Goal: Book appointment/travel/reservation

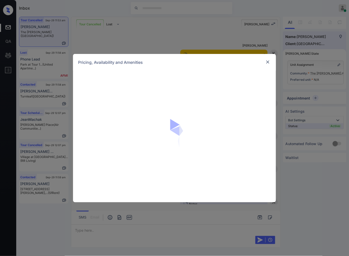
scroll to position [630, 0]
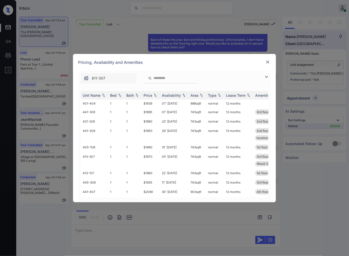
click at [153, 79] on input "search" at bounding box center [174, 78] width 42 height 4
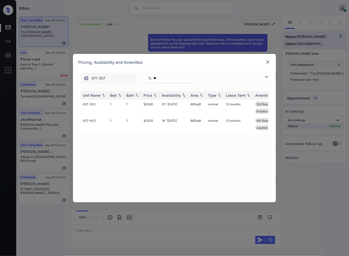
type input "**"
click at [267, 61] on img at bounding box center [267, 62] width 5 height 5
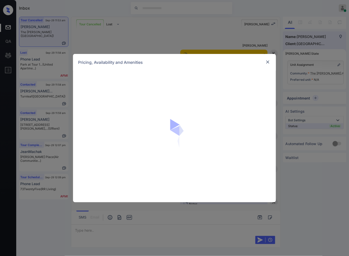
scroll to position [630, 0]
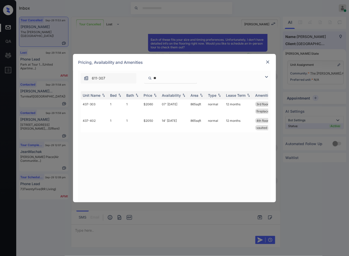
click at [182, 80] on input "**" at bounding box center [174, 78] width 42 height 4
paste input "*****"
type input "*******"
click at [116, 106] on td "1" at bounding box center [116, 108] width 16 height 16
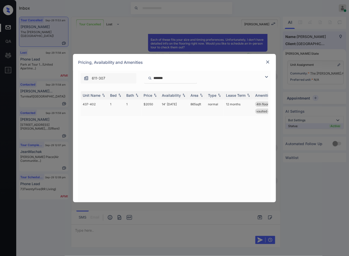
click at [116, 106] on td "1" at bounding box center [116, 108] width 16 height 16
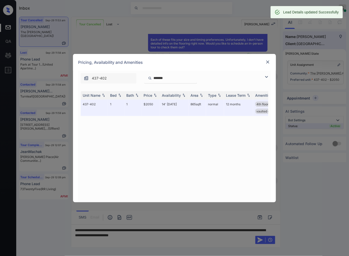
click at [267, 62] on img at bounding box center [267, 62] width 5 height 5
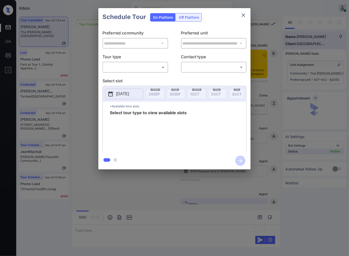
scroll to position [1582, 0]
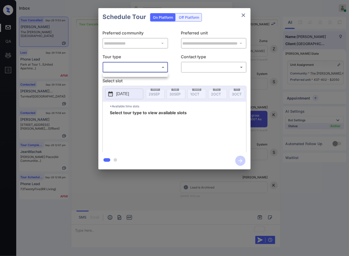
click at [161, 68] on body "Inbox Caroline Dacanay Online Set yourself offline Set yourself on break Profil…" at bounding box center [174, 128] width 349 height 256
click at [158, 74] on ul at bounding box center [135, 74] width 65 height 3
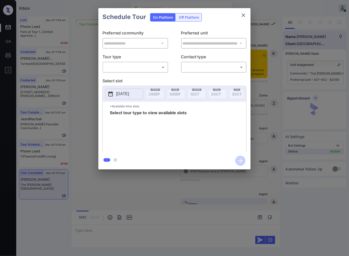
scroll to position [1710, 0]
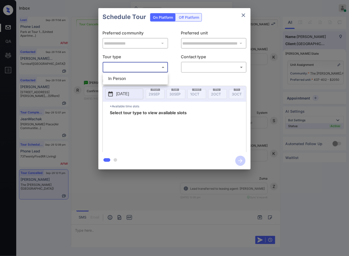
click at [137, 66] on body "Inbox Caroline Dacanay Online Set yourself offline Set yourself on break Profil…" at bounding box center [174, 128] width 349 height 256
click at [136, 77] on li "In Person" at bounding box center [135, 78] width 62 height 9
type input "********"
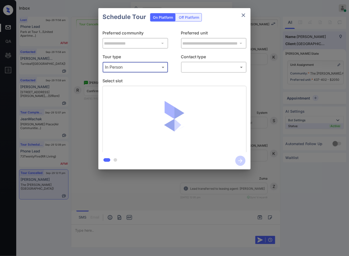
click at [198, 67] on body "Inbox Caroline Dacanay Online Set yourself offline Set yourself on break Profil…" at bounding box center [174, 128] width 349 height 256
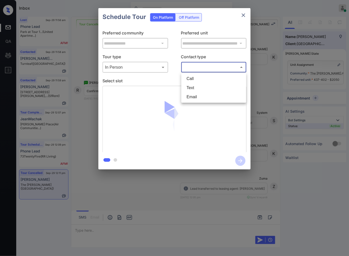
click at [193, 91] on li "Text" at bounding box center [213, 87] width 62 height 9
type input "****"
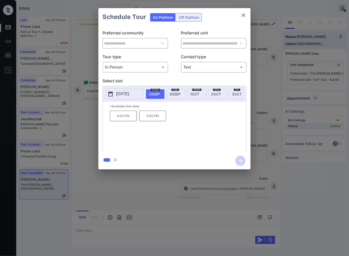
click at [129, 95] on p "2025-09-29" at bounding box center [122, 94] width 13 height 6
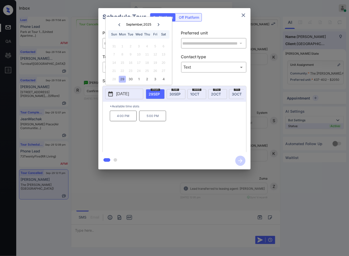
click at [158, 23] on icon at bounding box center [159, 24] width 2 height 3
click at [155, 62] on div "17" at bounding box center [155, 62] width 7 height 7
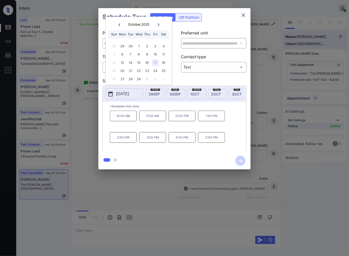
click at [128, 140] on p "2:00 PM" at bounding box center [123, 137] width 27 height 11
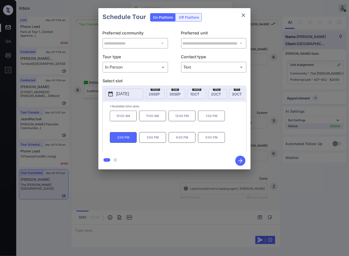
click at [241, 162] on icon "button" at bounding box center [240, 161] width 4 height 4
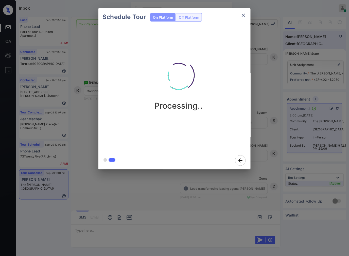
click at [259, 143] on div "Schedule Tour On Platform Off Platform Processing.." at bounding box center [174, 89] width 349 height 178
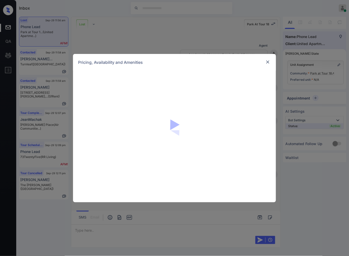
scroll to position [1059, 0]
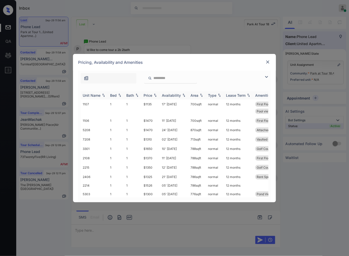
click at [155, 94] on img at bounding box center [154, 95] width 5 height 4
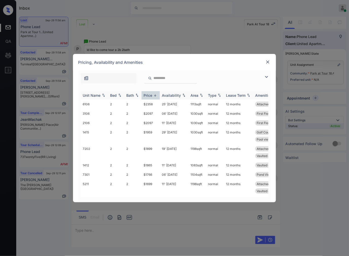
click at [155, 94] on img at bounding box center [154, 95] width 5 height 4
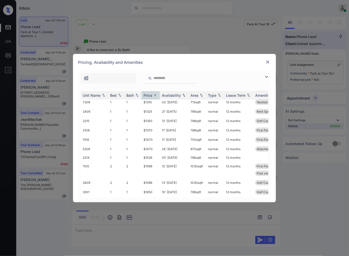
scroll to position [28, 0]
click at [145, 165] on td "$1599" at bounding box center [150, 169] width 18 height 16
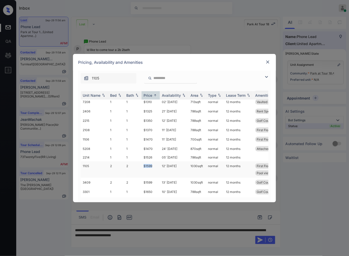
drag, startPoint x: 142, startPoint y: 165, endPoint x: 151, endPoint y: 166, distance: 9.2
click at [151, 166] on td "$1599" at bounding box center [150, 169] width 18 height 16
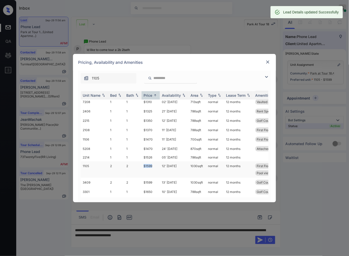
copy td "$1599"
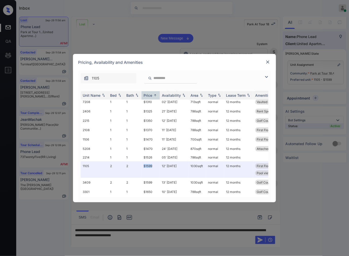
click at [266, 61] on img at bounding box center [267, 62] width 5 height 5
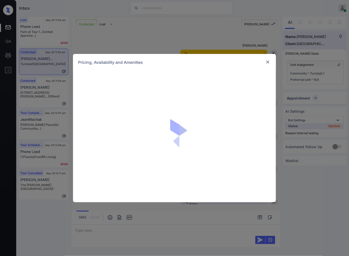
scroll to position [670, 0]
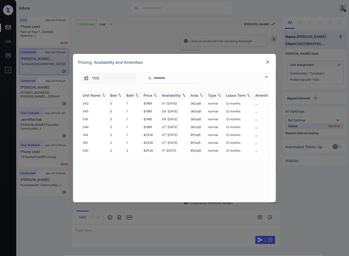
click at [155, 95] on img at bounding box center [154, 95] width 5 height 4
drag, startPoint x: 155, startPoint y: 134, endPoint x: 141, endPoint y: 138, distance: 14.1
click at [141, 138] on td "$2534" at bounding box center [150, 135] width 18 height 8
copy td "$2534"
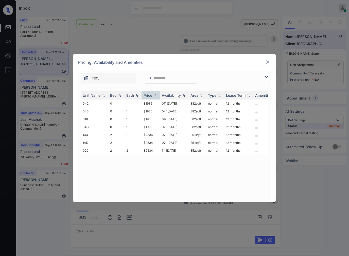
drag, startPoint x: 167, startPoint y: 224, endPoint x: 165, endPoint y: 226, distance: 2.9
click at [167, 224] on div "**********" at bounding box center [174, 128] width 349 height 256
click at [161, 234] on div "**********" at bounding box center [174, 128] width 349 height 256
click at [151, 150] on td "$2534" at bounding box center [150, 151] width 18 height 8
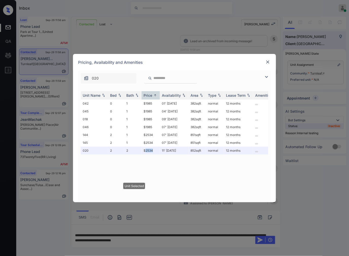
click at [267, 61] on img at bounding box center [267, 62] width 5 height 5
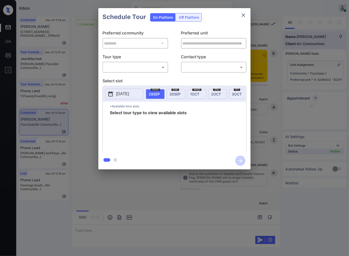
scroll to position [815, 0]
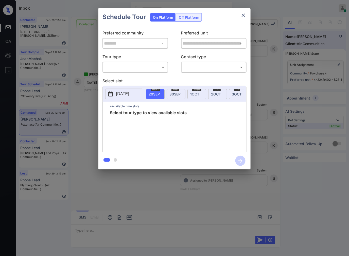
click at [155, 66] on body "Inbox [PERSON_NAME] Online Set yourself offline Set yourself on break Profile S…" at bounding box center [174, 128] width 349 height 256
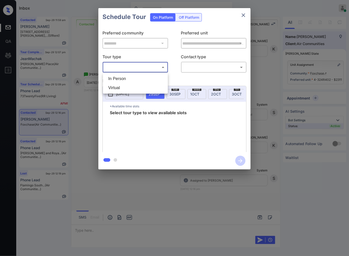
click at [152, 77] on li "In Person" at bounding box center [135, 78] width 62 height 9
type input "********"
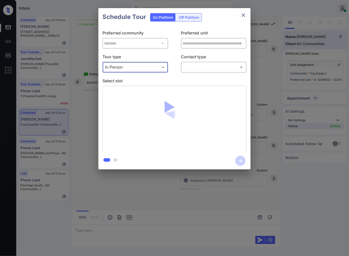
click at [197, 68] on body "Inbox [PERSON_NAME] Online Set yourself offline Set yourself on break Profile S…" at bounding box center [174, 128] width 349 height 256
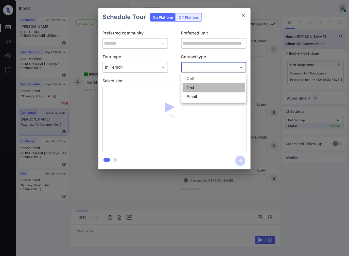
click at [197, 85] on li "Text" at bounding box center [213, 87] width 62 height 9
type input "****"
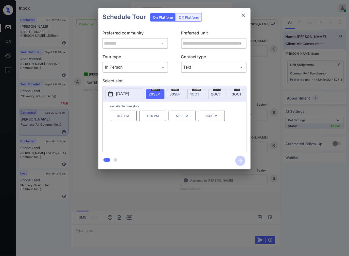
click at [196, 94] on span "1 OCT" at bounding box center [194, 94] width 9 height 4
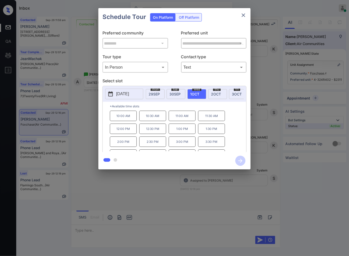
scroll to position [8, 0]
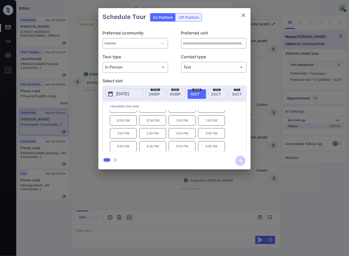
click at [301, 99] on div "**********" at bounding box center [174, 89] width 349 height 178
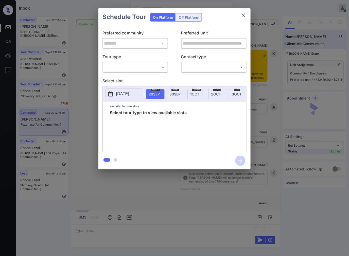
scroll to position [849, 0]
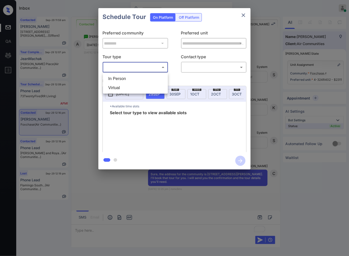
click at [159, 66] on body "Inbox [PERSON_NAME] Online Set yourself offline Set yourself on break Profile S…" at bounding box center [174, 128] width 349 height 256
click at [158, 76] on li "In Person" at bounding box center [135, 78] width 62 height 9
type input "********"
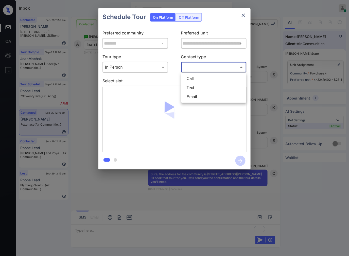
click at [191, 67] on body "Inbox [PERSON_NAME] Online Set yourself offline Set yourself on break Profile S…" at bounding box center [174, 128] width 349 height 256
click at [196, 88] on li "Text" at bounding box center [213, 87] width 62 height 9
type input "****"
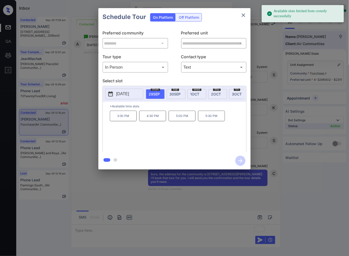
click at [200, 94] on div "[DATE]" at bounding box center [196, 94] width 19 height 10
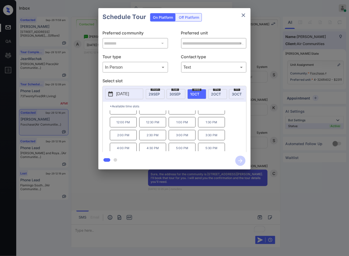
scroll to position [8, 0]
click at [211, 145] on p "5:30 PM" at bounding box center [211, 146] width 27 height 10
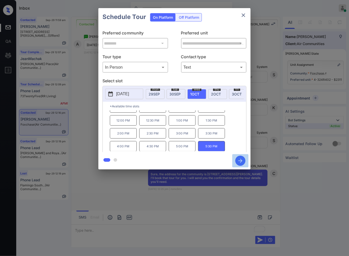
click at [239, 159] on icon "button" at bounding box center [240, 161] width 10 height 10
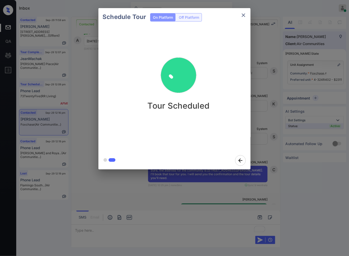
click at [262, 128] on div "Schedule Tour On Platform Off Platform Tour Scheduled" at bounding box center [174, 89] width 349 height 178
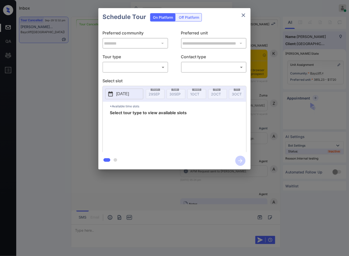
scroll to position [4851, 0]
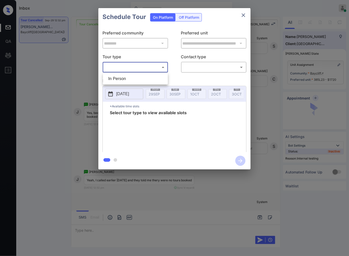
click at [158, 67] on body "Inbox Caroline Dacanay Online Set yourself offline Set yourself on break Profil…" at bounding box center [174, 128] width 349 height 256
drag, startPoint x: 155, startPoint y: 78, endPoint x: 193, endPoint y: 70, distance: 38.5
click at [157, 78] on li "In Person" at bounding box center [135, 78] width 62 height 9
type input "********"
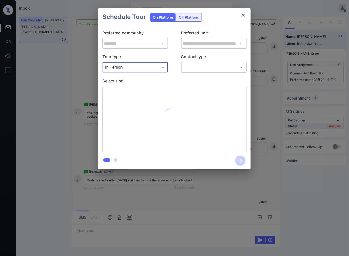
click at [200, 65] on body "Inbox Caroline Dacanay Online Set yourself offline Set yourself on break Profil…" at bounding box center [174, 128] width 349 height 256
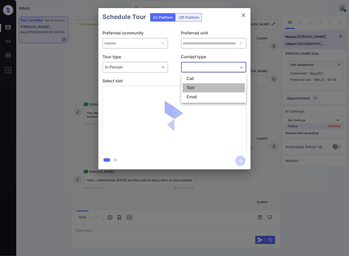
click at [195, 87] on li "Text" at bounding box center [213, 87] width 62 height 9
type input "****"
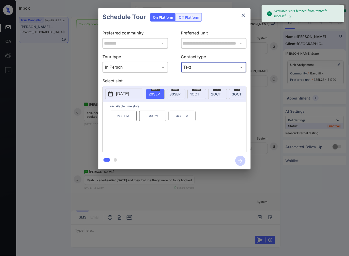
click at [77, 132] on div "**********" at bounding box center [174, 89] width 349 height 178
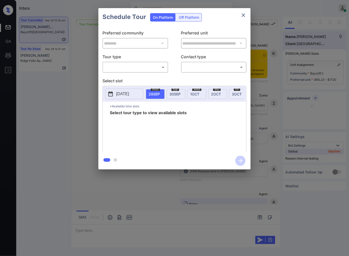
scroll to position [4272, 0]
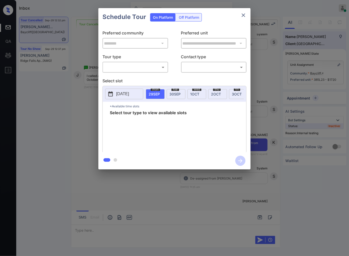
click at [129, 94] on p "[DATE]" at bounding box center [122, 94] width 13 height 6
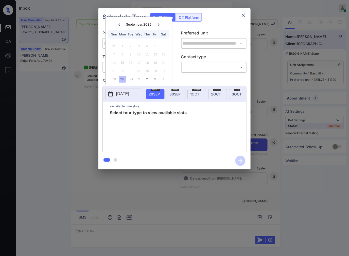
click at [92, 143] on div "**********" at bounding box center [174, 89] width 349 height 178
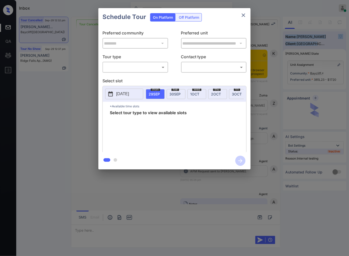
scroll to position [4272, 0]
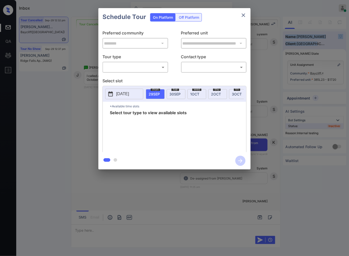
click at [130, 90] on button "2025-09-29" at bounding box center [124, 94] width 38 height 11
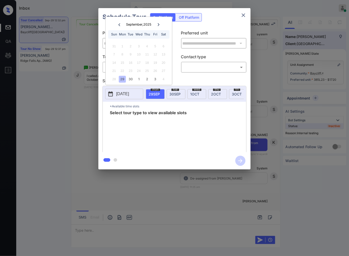
click at [158, 23] on icon at bounding box center [159, 24] width 2 height 3
click at [315, 2] on div "**********" at bounding box center [174, 89] width 349 height 178
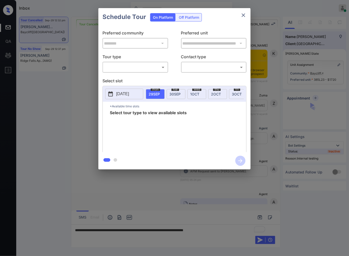
scroll to position [4938, 0]
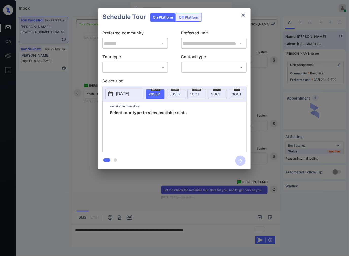
click at [148, 67] on body "Inbox Caroline Dacanay Online Set yourself offline Set yourself on break Profil…" at bounding box center [174, 128] width 349 height 256
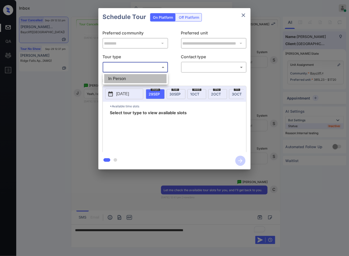
click at [148, 76] on li "In Person" at bounding box center [135, 78] width 62 height 9
type input "********"
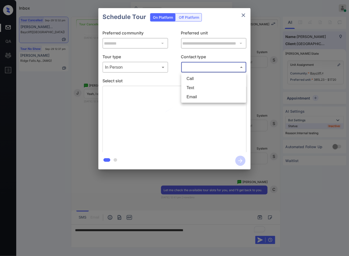
click at [195, 70] on body "Inbox Caroline Dacanay Online Set yourself offline Set yourself on break Profil…" at bounding box center [174, 128] width 349 height 256
click at [195, 83] on li "Text" at bounding box center [213, 87] width 62 height 9
type input "****"
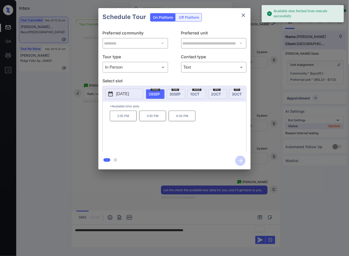
click at [129, 95] on p "2025-09-29" at bounding box center [122, 94] width 13 height 6
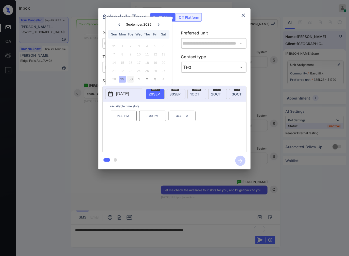
click at [132, 81] on div "30" at bounding box center [130, 79] width 7 height 7
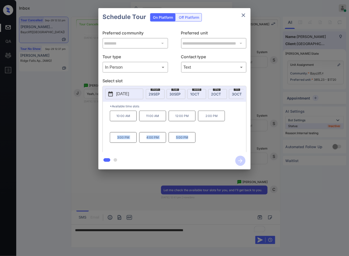
drag, startPoint x: 116, startPoint y: 142, endPoint x: 188, endPoint y: 143, distance: 71.7
click at [188, 143] on div "10:00 AM 11:00 AM 12:00 PM 2:00 PM 3:00 PM 4:00 PM 5:00 PM" at bounding box center [178, 131] width 136 height 41
copy div "3:00 PM 4:00 PM 5:00 PM"
click at [227, 229] on div at bounding box center [174, 128] width 349 height 256
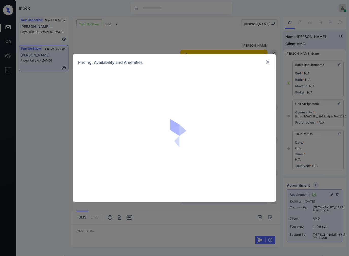
scroll to position [2271, 0]
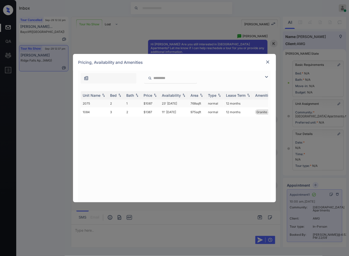
click at [156, 103] on td "$1087" at bounding box center [150, 104] width 18 height 8
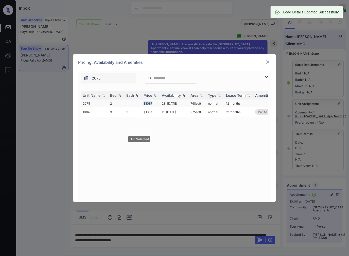
drag, startPoint x: 155, startPoint y: 103, endPoint x: 143, endPoint y: 103, distance: 11.7
click at [143, 103] on td "$1087" at bounding box center [150, 104] width 18 height 8
copy td "$1087"
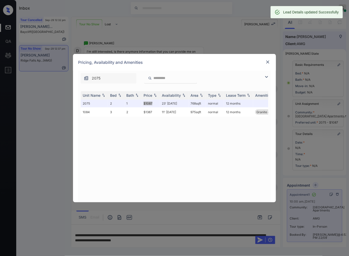
scroll to position [2304, 0]
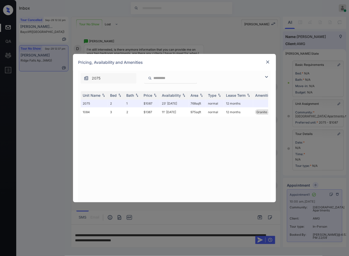
click at [133, 226] on div "**********" at bounding box center [174, 128] width 349 height 256
click at [265, 60] on img at bounding box center [267, 62] width 5 height 5
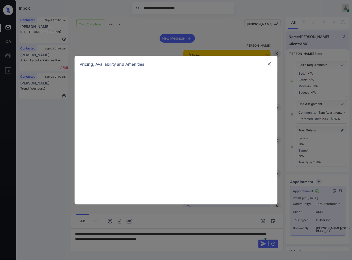
scroll to position [1717, 0]
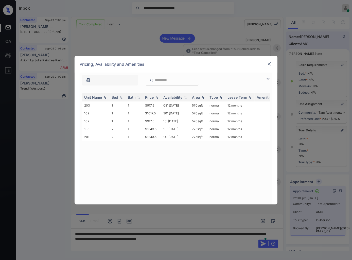
click at [269, 63] on img at bounding box center [268, 63] width 5 height 5
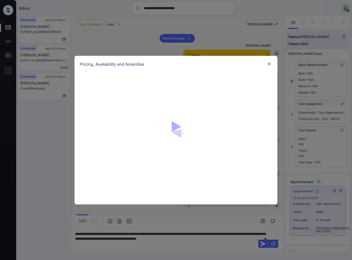
scroll to position [119, 0]
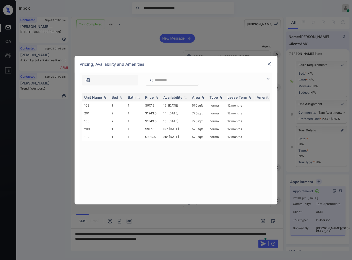
click at [270, 63] on img at bounding box center [268, 63] width 5 height 5
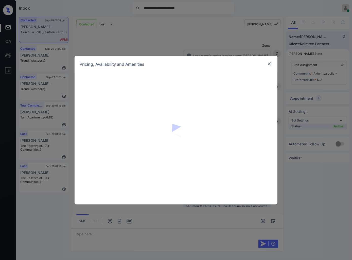
scroll to position [1389, 0]
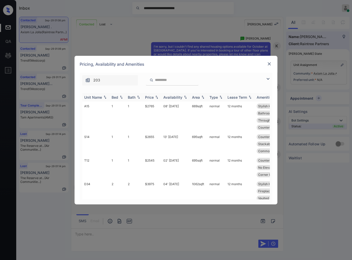
click at [157, 97] on img at bounding box center [156, 97] width 5 height 4
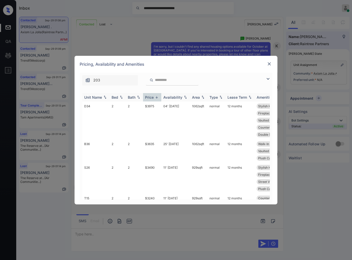
click at [156, 97] on img at bounding box center [156, 97] width 5 height 4
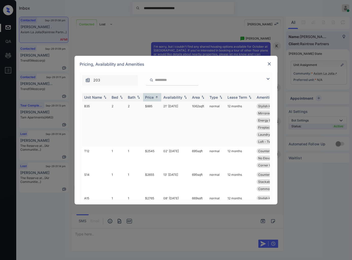
click at [152, 106] on td "$885" at bounding box center [152, 123] width 18 height 45
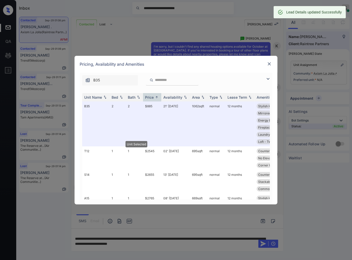
click at [269, 63] on img at bounding box center [268, 63] width 5 height 5
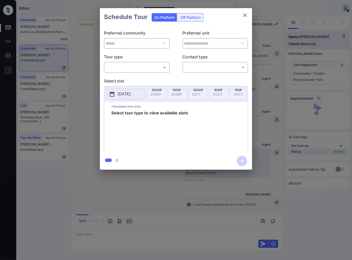
scroll to position [410, 0]
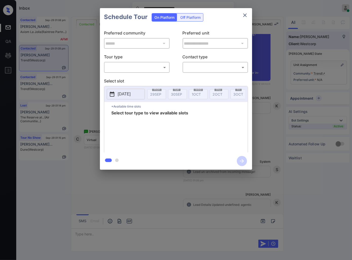
click at [119, 68] on body "**********" at bounding box center [176, 130] width 352 height 260
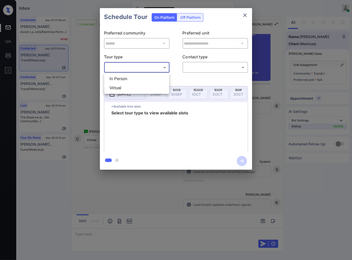
click at [280, 104] on div at bounding box center [176, 130] width 352 height 260
click at [264, 156] on div "**********" at bounding box center [176, 89] width 352 height 178
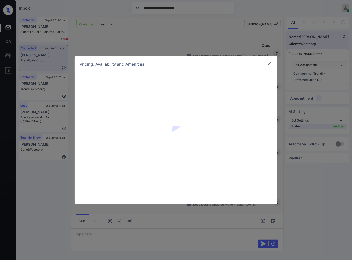
scroll to position [213, 0]
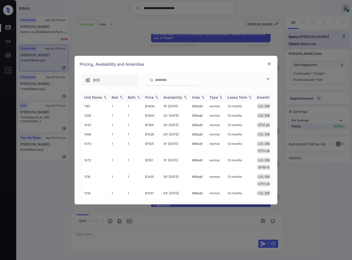
click at [157, 97] on img at bounding box center [156, 97] width 5 height 4
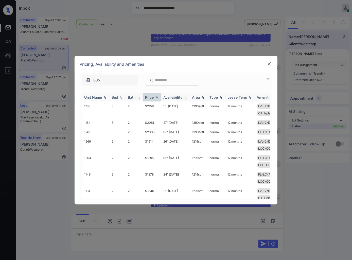
click at [157, 97] on img at bounding box center [156, 97] width 5 height 4
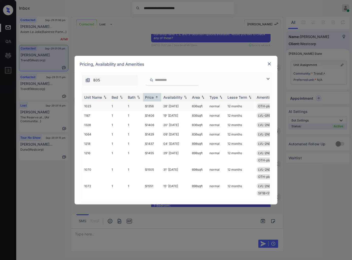
click at [154, 109] on td "$1356" at bounding box center [152, 105] width 18 height 9
click at [154, 108] on td "$1356" at bounding box center [152, 105] width 18 height 9
click at [269, 63] on img at bounding box center [268, 63] width 5 height 5
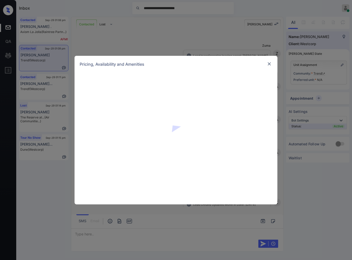
scroll to position [269, 0]
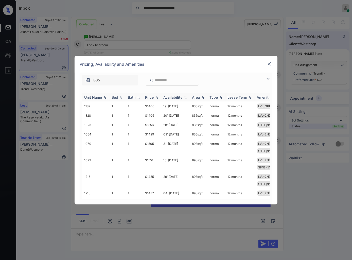
click at [157, 97] on img at bounding box center [156, 97] width 5 height 4
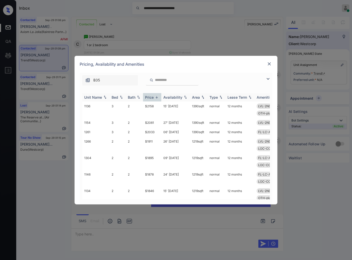
click at [157, 97] on img at bounding box center [156, 97] width 5 height 4
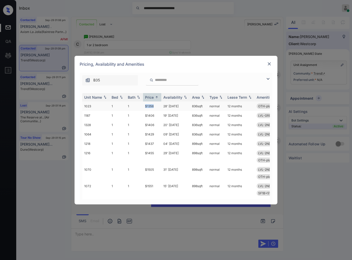
drag, startPoint x: 157, startPoint y: 106, endPoint x: 143, endPoint y: 105, distance: 13.9
click at [143, 105] on td "$1356" at bounding box center [152, 105] width 18 height 9
copy td "$1356"
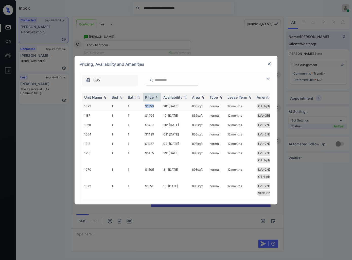
click at [155, 104] on td "$1356" at bounding box center [152, 105] width 18 height 9
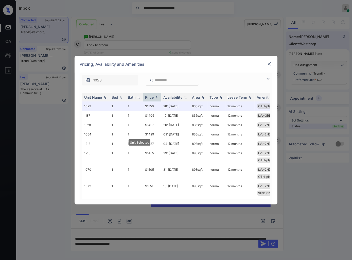
click at [269, 62] on img at bounding box center [268, 63] width 5 height 5
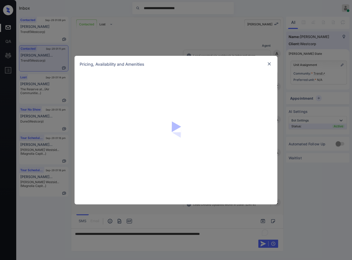
scroll to position [240, 0]
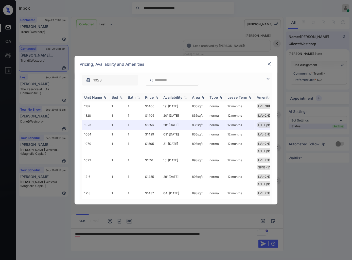
click at [158, 97] on img at bounding box center [156, 97] width 5 height 4
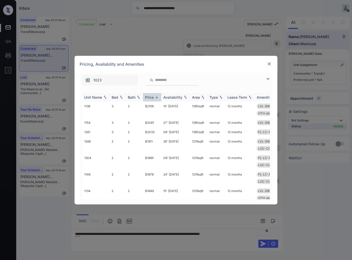
click at [158, 97] on img at bounding box center [156, 97] width 5 height 4
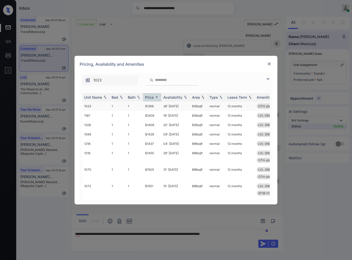
click at [154, 104] on td "$1356" at bounding box center [152, 105] width 18 height 9
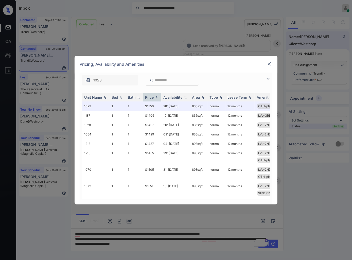
click at [270, 63] on img at bounding box center [268, 63] width 5 height 5
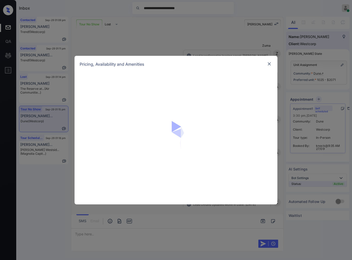
scroll to position [1096, 0]
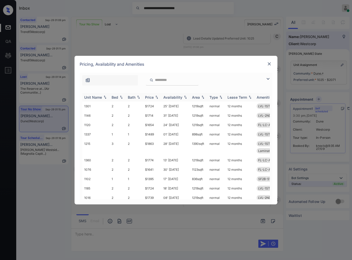
click at [156, 97] on img at bounding box center [156, 97] width 5 height 4
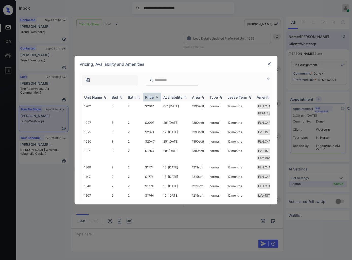
click at [156, 97] on img at bounding box center [156, 97] width 5 height 4
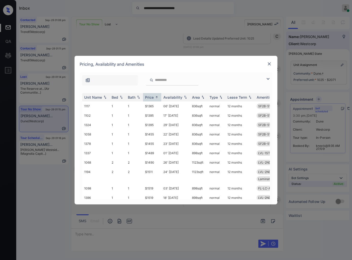
click at [164, 80] on input "search" at bounding box center [175, 80] width 42 height 4
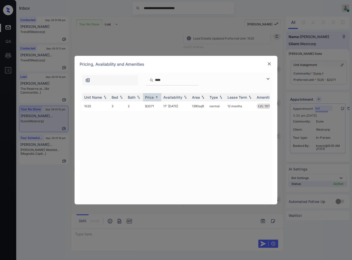
type input "****"
click at [269, 64] on img at bounding box center [268, 63] width 5 height 5
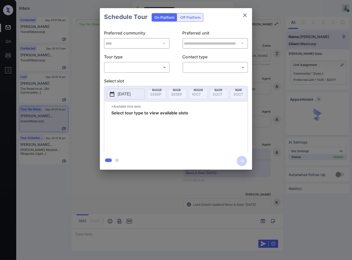
scroll to position [1096, 0]
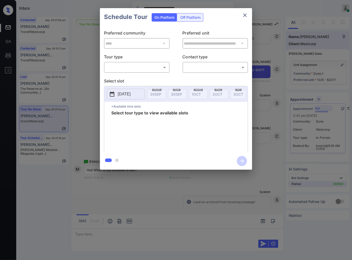
click at [139, 68] on body "**********" at bounding box center [176, 130] width 352 height 260
drag, startPoint x: 142, startPoint y: 80, endPoint x: 155, endPoint y: 77, distance: 13.5
click at [142, 81] on li "In Person" at bounding box center [136, 78] width 62 height 9
type input "********"
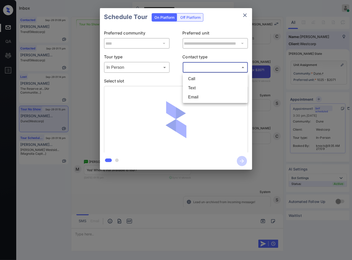
click at [197, 70] on body "**********" at bounding box center [176, 130] width 352 height 260
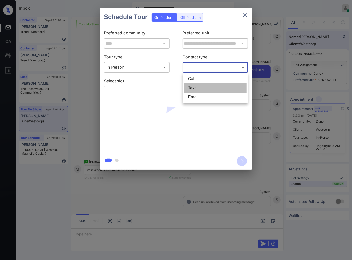
click at [199, 85] on li "Text" at bounding box center [215, 87] width 62 height 9
type input "****"
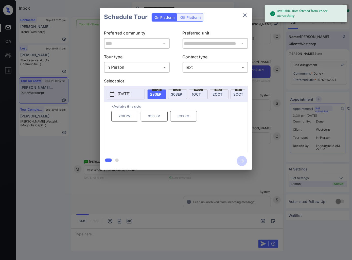
click at [176, 93] on span "30 SEP" at bounding box center [176, 94] width 11 height 4
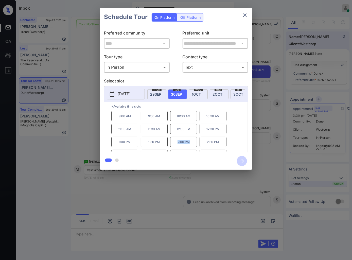
drag, startPoint x: 191, startPoint y: 145, endPoint x: 169, endPoint y: 146, distance: 21.8
click at [174, 146] on p "2:00 PM" at bounding box center [183, 142] width 27 height 10
copy p "2:00 PM"
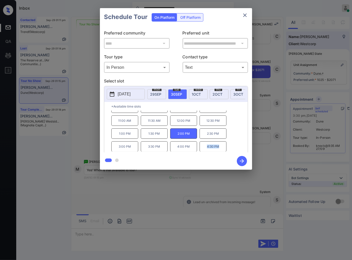
drag, startPoint x: 219, startPoint y: 149, endPoint x: 204, endPoint y: 149, distance: 14.7
click at [204, 149] on p "4:30 PM" at bounding box center [212, 146] width 27 height 10
copy p "4:30 PM"
click at [159, 192] on div at bounding box center [176, 130] width 352 height 260
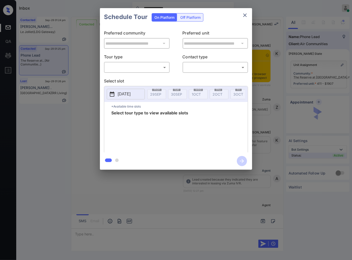
scroll to position [1390, 0]
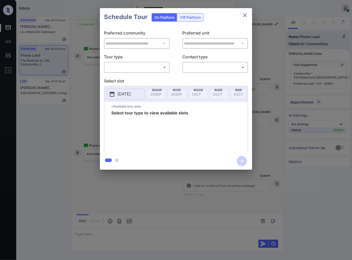
click at [268, 108] on div "**********" at bounding box center [176, 89] width 352 height 178
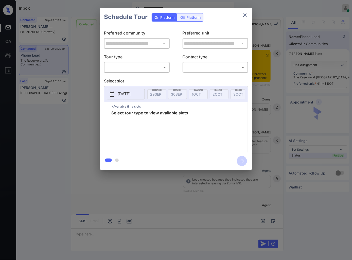
scroll to position [1559, 0]
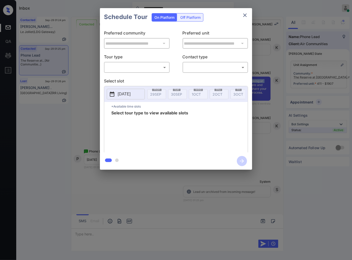
click at [152, 65] on body "**********" at bounding box center [176, 130] width 352 height 260
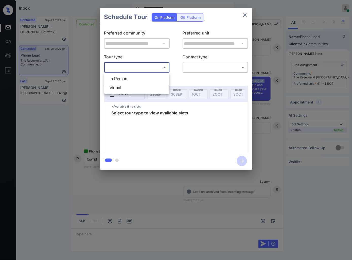
drag, startPoint x: 154, startPoint y: 78, endPoint x: 163, endPoint y: 74, distance: 10.4
click at [155, 78] on li "In Person" at bounding box center [136, 78] width 62 height 9
type input "********"
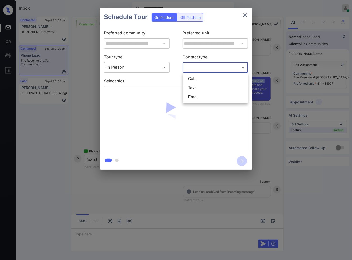
click at [195, 67] on body "**********" at bounding box center [176, 130] width 352 height 260
drag, startPoint x: 195, startPoint y: 83, endPoint x: 195, endPoint y: 86, distance: 2.8
click at [195, 86] on ul "Call Text Email" at bounding box center [215, 88] width 65 height 30
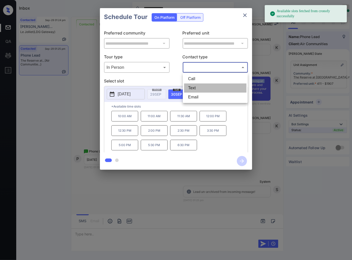
click at [194, 86] on li "Text" at bounding box center [215, 87] width 62 height 9
type input "****"
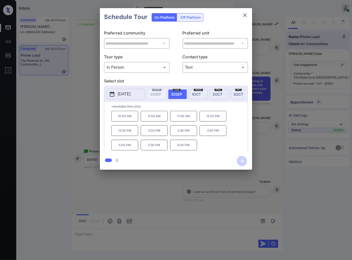
drag, startPoint x: 199, startPoint y: 94, endPoint x: 171, endPoint y: 106, distance: 29.5
click at [199, 94] on span "1 OCT" at bounding box center [196, 94] width 9 height 4
drag, startPoint x: 134, startPoint y: 123, endPoint x: 118, endPoint y: 124, distance: 15.8
click at [118, 121] on p "11:30 AM" at bounding box center [124, 116] width 27 height 11
copy p "11:30 AM"
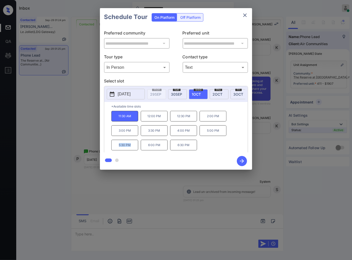
drag, startPoint x: 132, startPoint y: 147, endPoint x: 117, endPoint y: 148, distance: 15.0
click at [117, 148] on p "5:30 PM" at bounding box center [124, 145] width 27 height 11
copy p "5:30 PM"
click at [142, 196] on div at bounding box center [176, 130] width 352 height 260
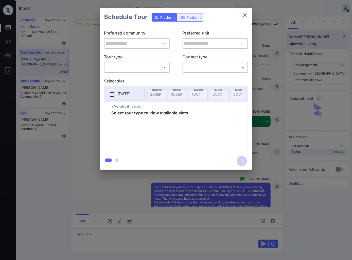
scroll to position [1889, 0]
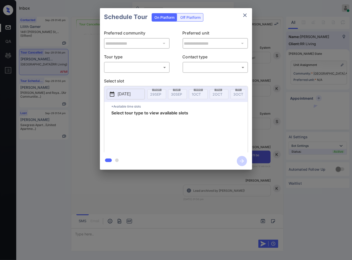
click at [110, 70] on body "Inbox [PERSON_NAME] Online Set yourself offline Set yourself on break Profile S…" at bounding box center [176, 130] width 352 height 260
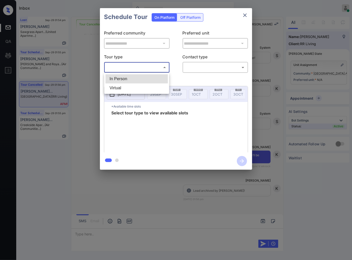
click at [116, 79] on li "In Person" at bounding box center [136, 78] width 62 height 9
type input "********"
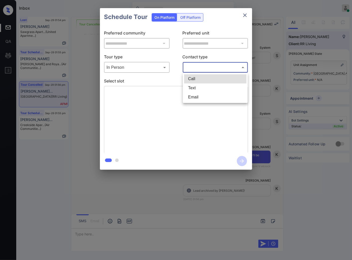
drag, startPoint x: 206, startPoint y: 66, endPoint x: 195, endPoint y: 85, distance: 21.7
click at [206, 66] on body "Inbox Caroline Dacanay Online Set yourself offline Set yourself on break Profil…" at bounding box center [176, 130] width 352 height 260
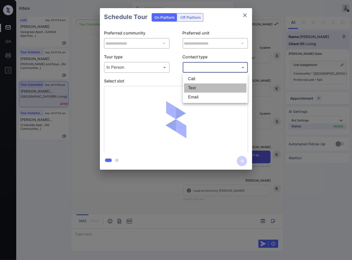
click at [193, 91] on li "Text" at bounding box center [215, 87] width 62 height 9
type input "****"
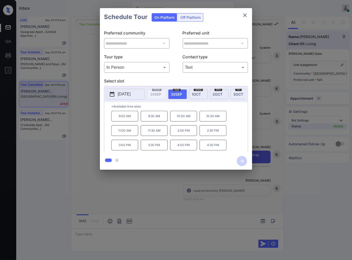
click at [227, 76] on div "**********" at bounding box center [176, 89] width 152 height 126
click at [130, 95] on p "[DATE]" at bounding box center [124, 94] width 13 height 6
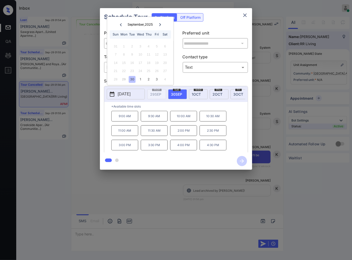
click at [160, 23] on icon at bounding box center [159, 24] width 3 height 3
click at [160, 23] on icon at bounding box center [160, 24] width 2 height 3
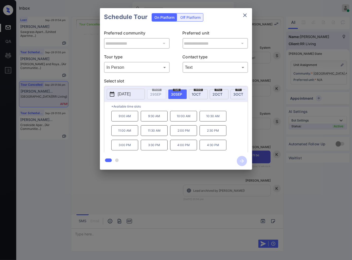
click at [84, 143] on div "**********" at bounding box center [176, 89] width 352 height 178
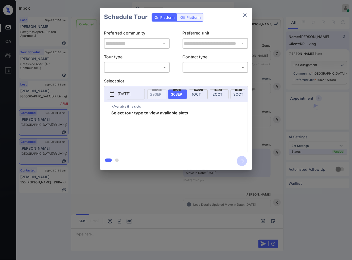
scroll to position [570, 0]
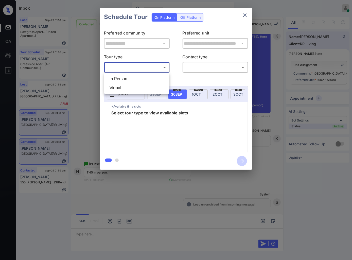
click at [149, 64] on body "Inbox [PERSON_NAME] Online Set yourself offline Set yourself on break Profile S…" at bounding box center [176, 130] width 352 height 260
click at [143, 78] on li "In Person" at bounding box center [136, 78] width 62 height 9
type input "********"
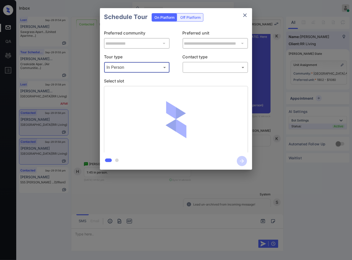
click at [194, 68] on body "Inbox [PERSON_NAME] Online Set yourself offline Set yourself on break Profile S…" at bounding box center [176, 130] width 352 height 260
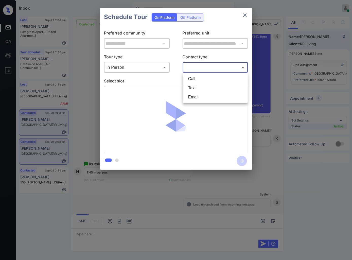
click at [194, 91] on li "Text" at bounding box center [215, 87] width 62 height 9
type input "****"
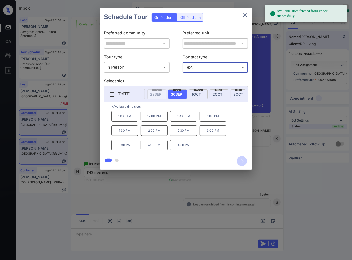
click at [140, 96] on button "[DATE]" at bounding box center [126, 94] width 38 height 11
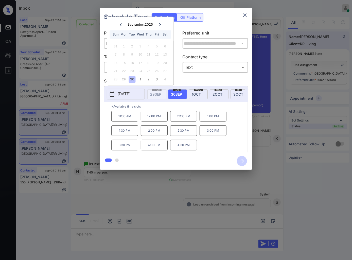
click at [160, 25] on icon at bounding box center [159, 24] width 3 height 3
click at [93, 143] on div "**********" at bounding box center [176, 89] width 352 height 178
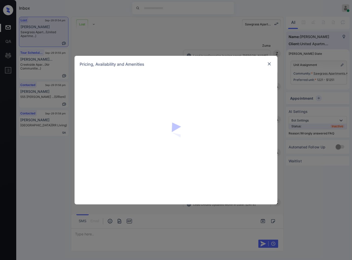
scroll to position [1403, 0]
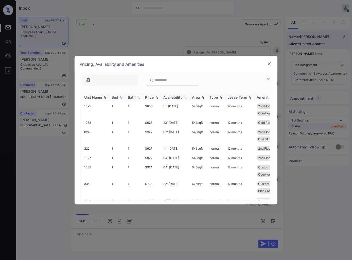
click at [156, 96] on img at bounding box center [156, 97] width 5 height 4
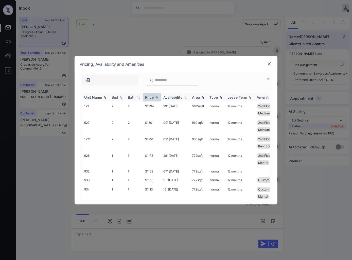
click at [156, 96] on img at bounding box center [156, 97] width 5 height 4
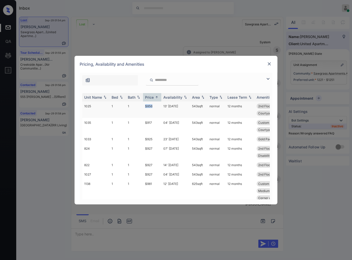
drag, startPoint x: 155, startPoint y: 107, endPoint x: 142, endPoint y: 107, distance: 13.2
click at [142, 107] on tr "1025 1 1 $856 13' [DATE] 543 sqft normal 12 months 2nd Floor Custom Cabinetr...…" at bounding box center [214, 109] width 265 height 16
copy tr "$856"
click at [268, 63] on img at bounding box center [268, 63] width 5 height 5
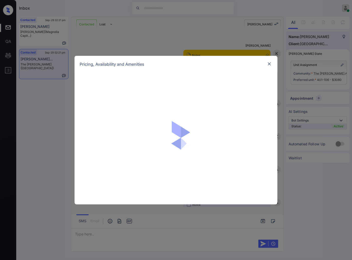
scroll to position [415, 0]
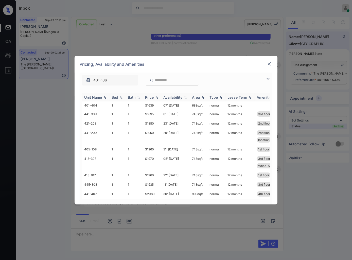
click at [157, 97] on img at bounding box center [156, 97] width 5 height 4
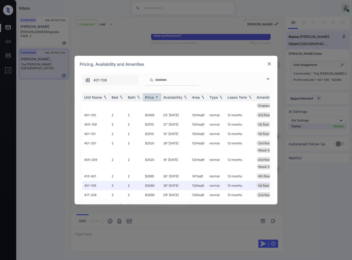
scroll to position [332, 0]
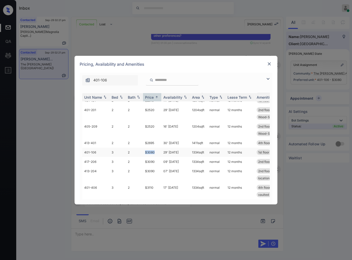
drag, startPoint x: 154, startPoint y: 147, endPoint x: 144, endPoint y: 147, distance: 9.9
click at [144, 147] on td "$3080" at bounding box center [152, 151] width 18 height 9
copy td "$3080"
click at [156, 147] on td "$3080" at bounding box center [152, 151] width 18 height 9
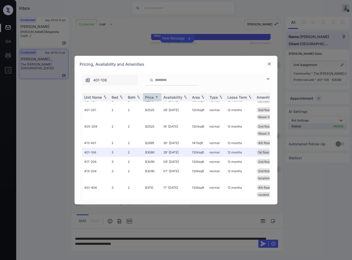
scroll to position [415, 0]
click at [196, 147] on td "1334 sqft" at bounding box center [198, 151] width 17 height 9
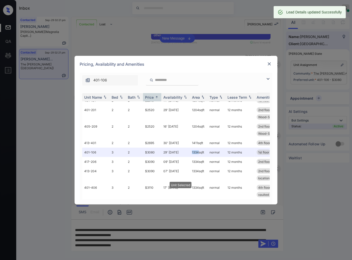
click at [269, 63] on img at bounding box center [268, 63] width 5 height 5
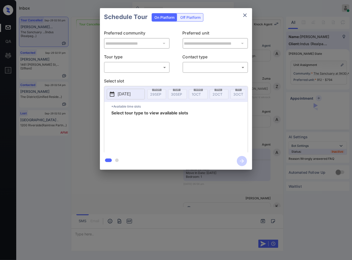
scroll to position [2401, 0]
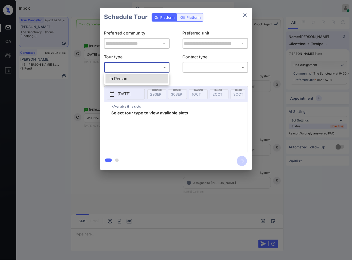
click at [151, 65] on body "Inbox [PERSON_NAME] Online Set yourself offline Set yourself on break Profile S…" at bounding box center [176, 130] width 352 height 260
drag, startPoint x: 150, startPoint y: 77, endPoint x: 162, endPoint y: 75, distance: 11.2
click at [151, 77] on li "In Person" at bounding box center [136, 78] width 62 height 9
type input "********"
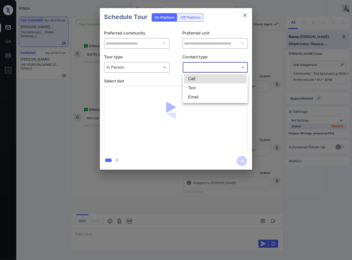
click at [193, 70] on body "Inbox [PERSON_NAME] Online Set yourself offline Set yourself on break Profile S…" at bounding box center [176, 130] width 352 height 260
click at [189, 90] on li "Text" at bounding box center [215, 87] width 62 height 9
type input "****"
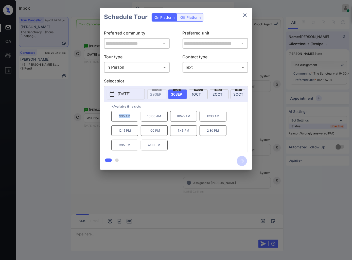
drag, startPoint x: 132, startPoint y: 120, endPoint x: 125, endPoint y: 139, distance: 20.1
click at [120, 120] on p "9:15 AM" at bounding box center [124, 116] width 27 height 11
copy p "9:15 AM"
click at [123, 198] on div at bounding box center [176, 130] width 352 height 260
